Goal: Find specific page/section: Find specific page/section

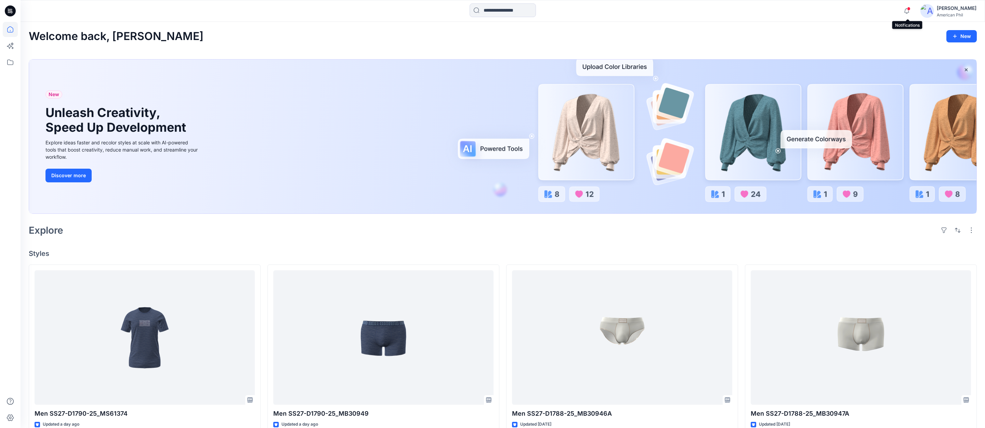
click at [910, 8] on span at bounding box center [908, 9] width 3 height 4
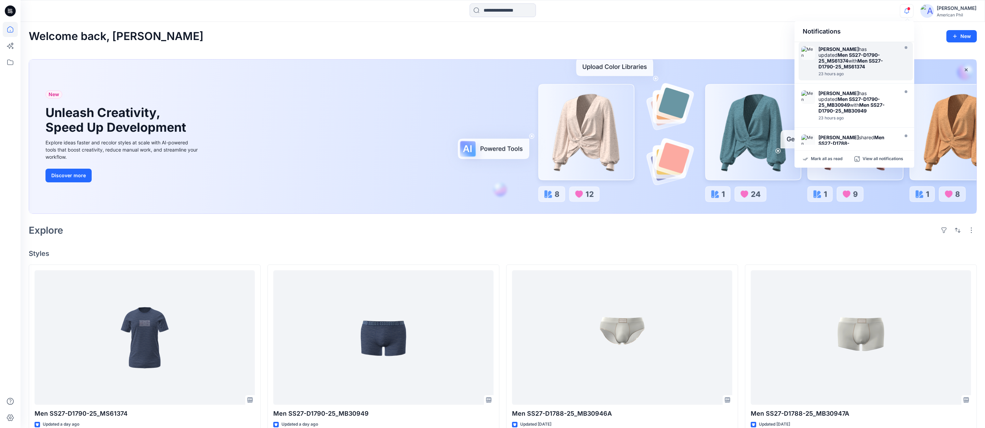
click at [846, 55] on strong "Men SS27-D1790-25_MS61374" at bounding box center [849, 58] width 62 height 12
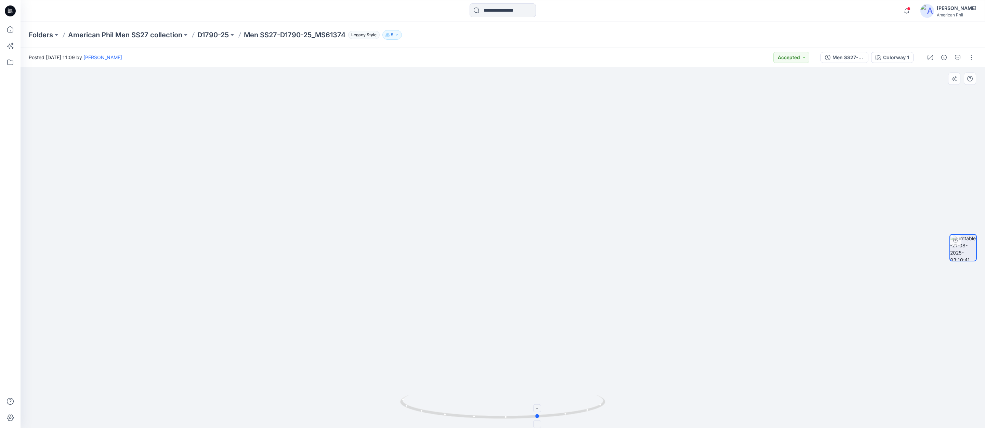
drag, startPoint x: 512, startPoint y: 418, endPoint x: 471, endPoint y: 404, distance: 43.0
click at [549, 426] on div at bounding box center [502, 411] width 205 height 34
click at [98, 34] on p "American Phil Men SS27 collection" at bounding box center [125, 35] width 114 height 10
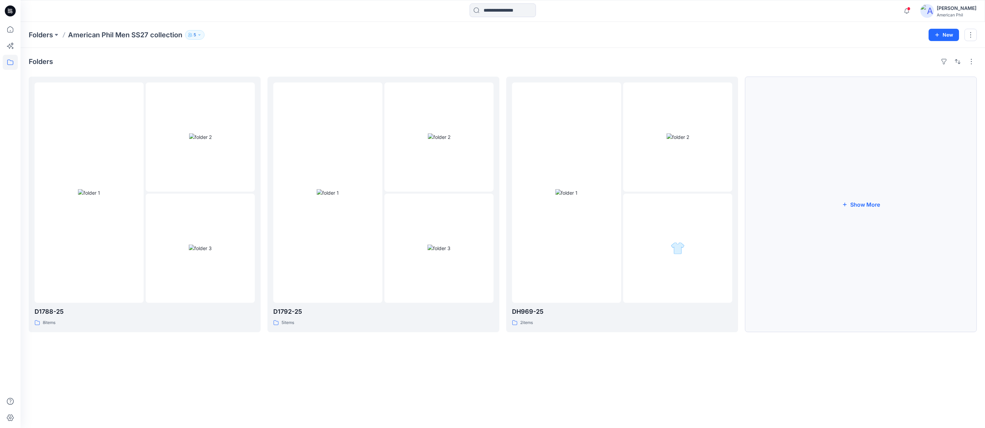
click at [864, 208] on button "Show More" at bounding box center [861, 204] width 232 height 255
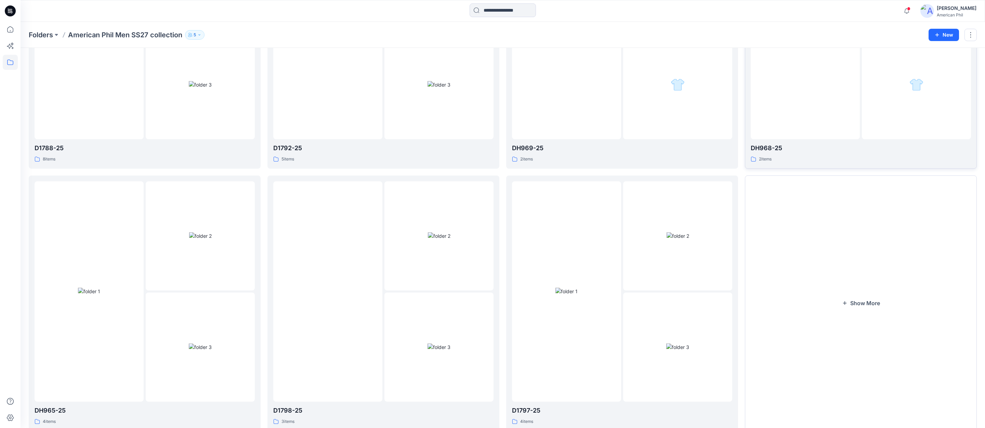
scroll to position [186, 0]
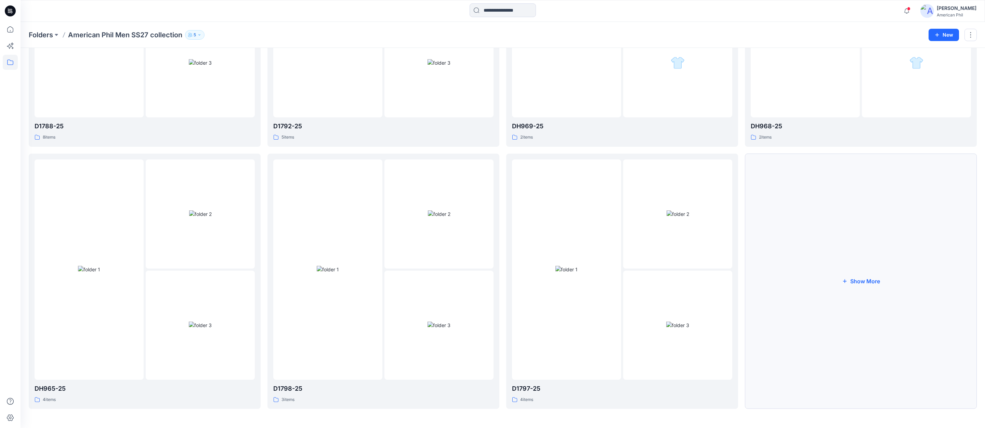
click at [865, 281] on button "Show More" at bounding box center [861, 281] width 232 height 255
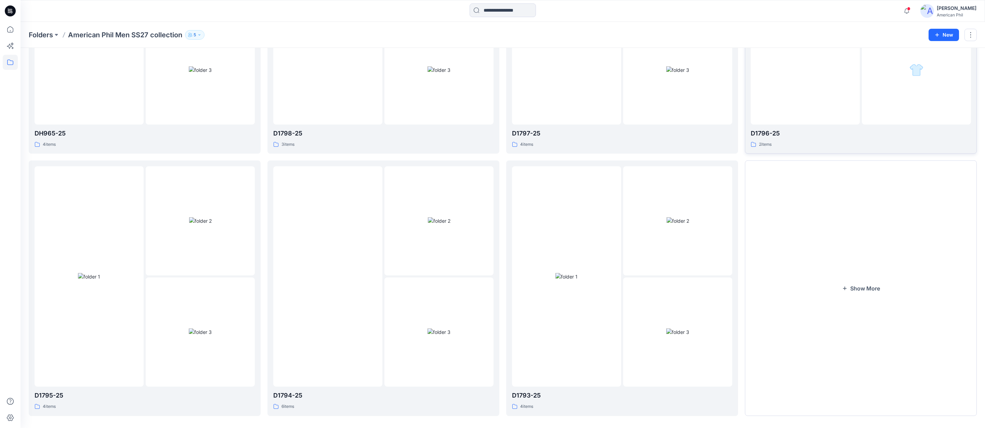
scroll to position [448, 0]
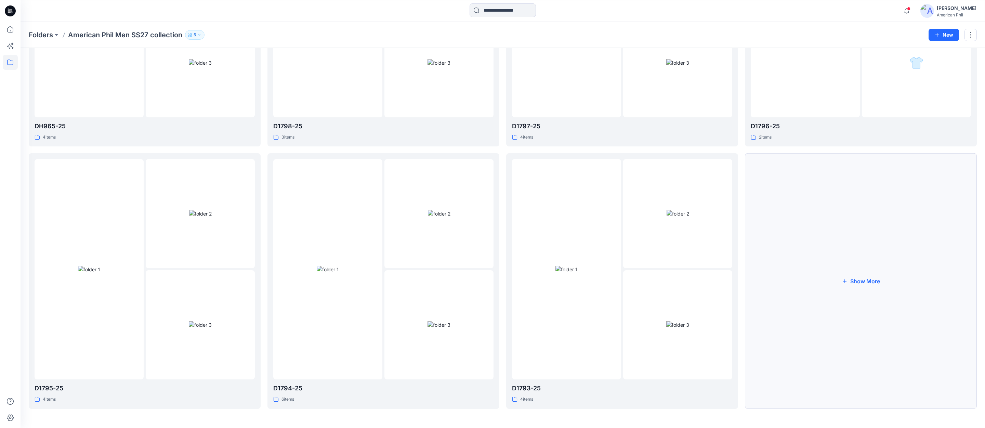
click at [864, 281] on button "Show More" at bounding box center [861, 280] width 232 height 255
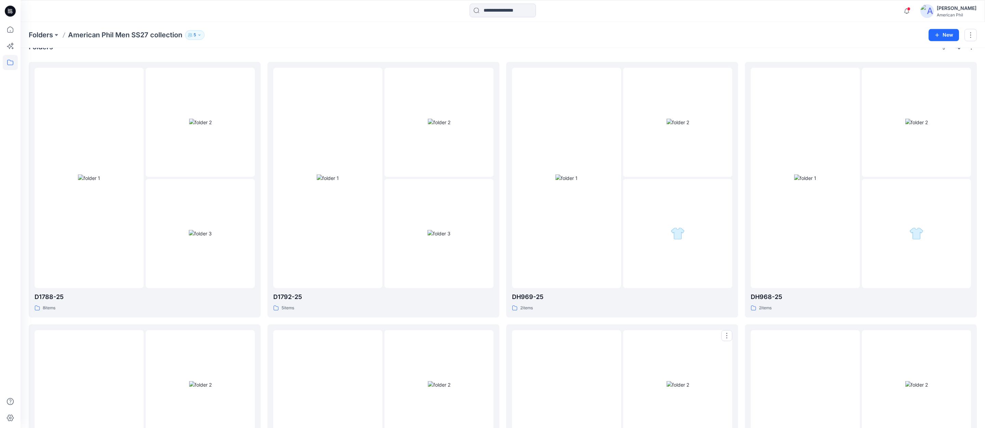
scroll to position [0, 0]
